Goal: Transaction & Acquisition: Purchase product/service

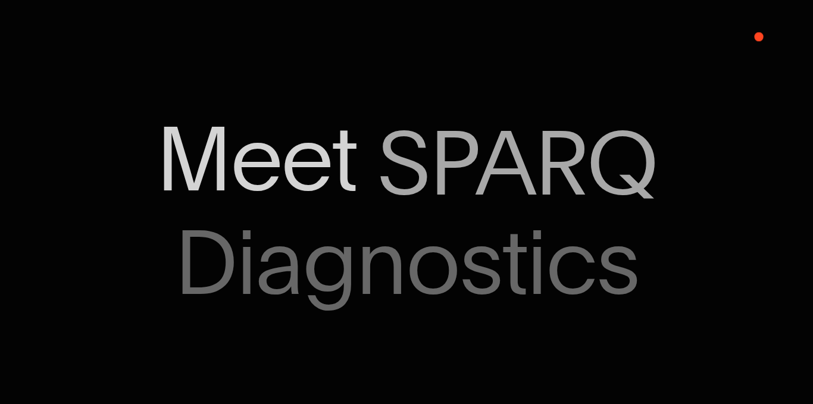
click at [576, 174] on span "SPARQ" at bounding box center [517, 163] width 280 height 93
click at [349, 174] on span "Meet" at bounding box center [256, 159] width 201 height 93
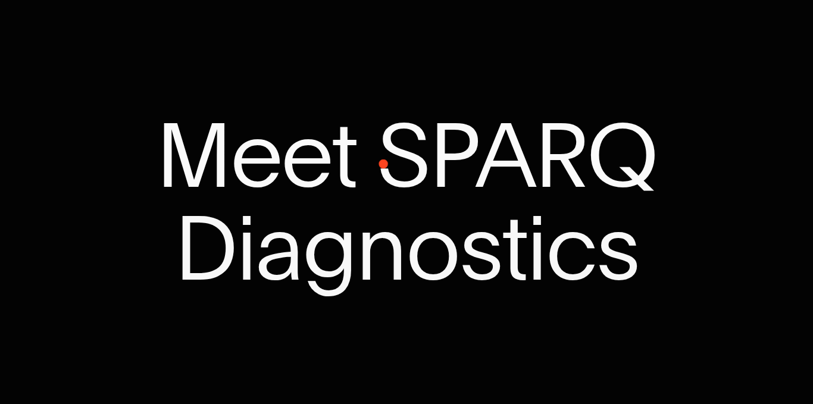
click at [508, 154] on span "SPARQ" at bounding box center [517, 155] width 280 height 93
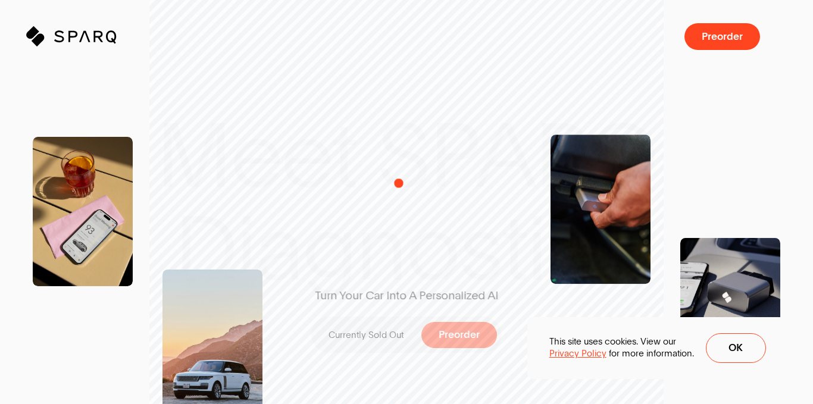
click at [465, 207] on div "Turn Your Car Into A Personalized AI Currently Sold Out Preorder" at bounding box center [407, 202] width 244 height 449
click at [723, 352] on span at bounding box center [736, 348] width 59 height 29
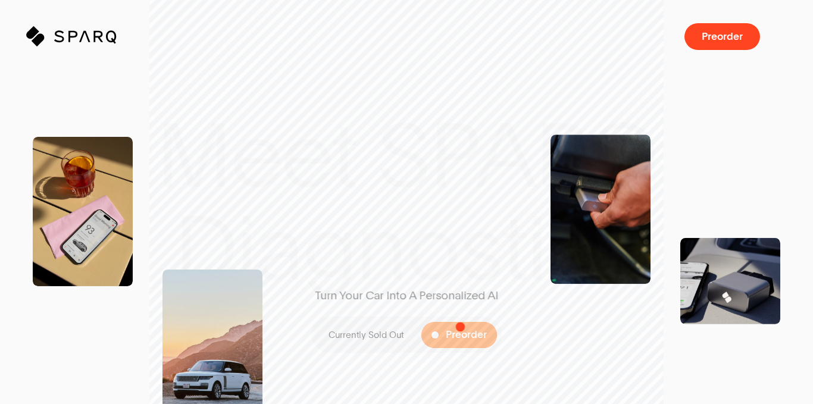
click at [460, 333] on span "Preorder" at bounding box center [466, 335] width 41 height 11
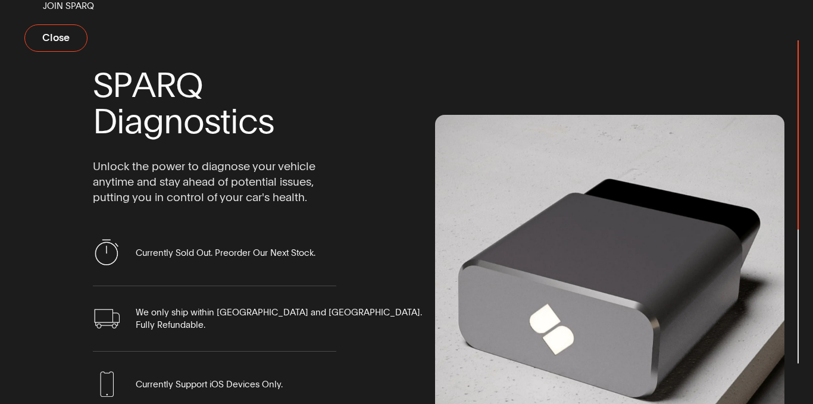
drag, startPoint x: 795, startPoint y: 92, endPoint x: 795, endPoint y: 114, distance: 21.4
click at [795, 111] on div "Join Sparq S P A R Q D i a g n o s t i c s Unlock the power to diagnose your ve…" at bounding box center [406, 202] width 813 height 404
drag, startPoint x: 795, startPoint y: 129, endPoint x: 750, endPoint y: 236, distance: 116.3
click at [750, 236] on div "Join Sparq S P A R Q D i a g n o s t i c s Unlock the power to diagnose your ve…" at bounding box center [406, 202] width 813 height 404
click at [78, 39] on button "Close" at bounding box center [55, 37] width 63 height 27
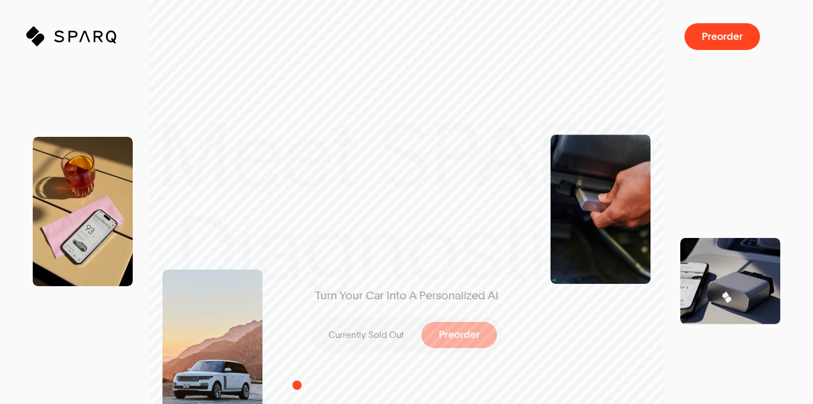
click at [297, 385] on div "Turn Your Car Into A Personalized AI Currently Sold Out Preorder" at bounding box center [406, 346] width 813 height 116
click at [102, 211] on img at bounding box center [83, 211] width 100 height 149
click at [78, 43] on icon "Sparq" at bounding box center [99, 36] width 91 height 21
